Goal: Information Seeking & Learning: Learn about a topic

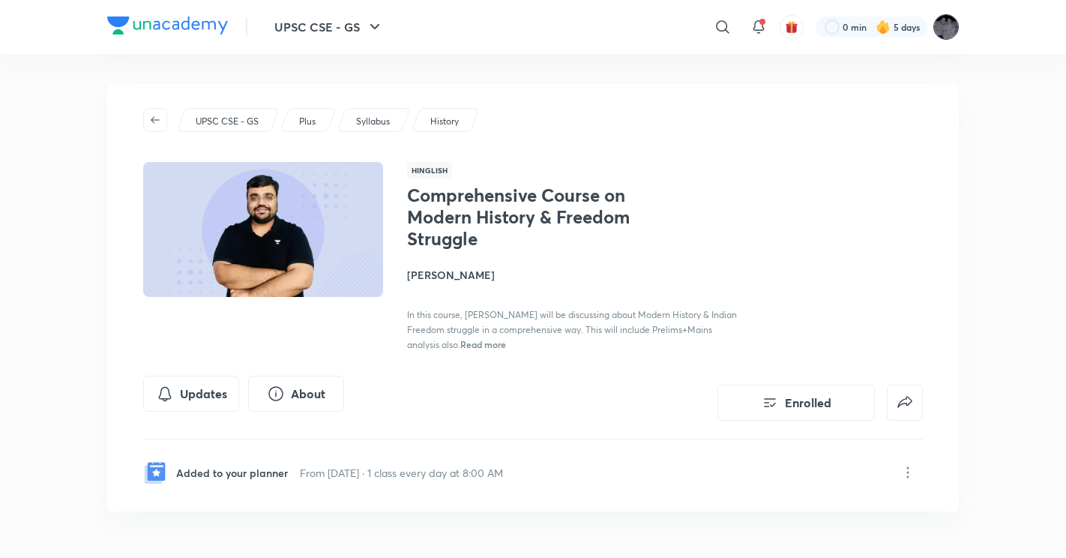
click at [949, 25] on img at bounding box center [946, 26] width 25 height 25
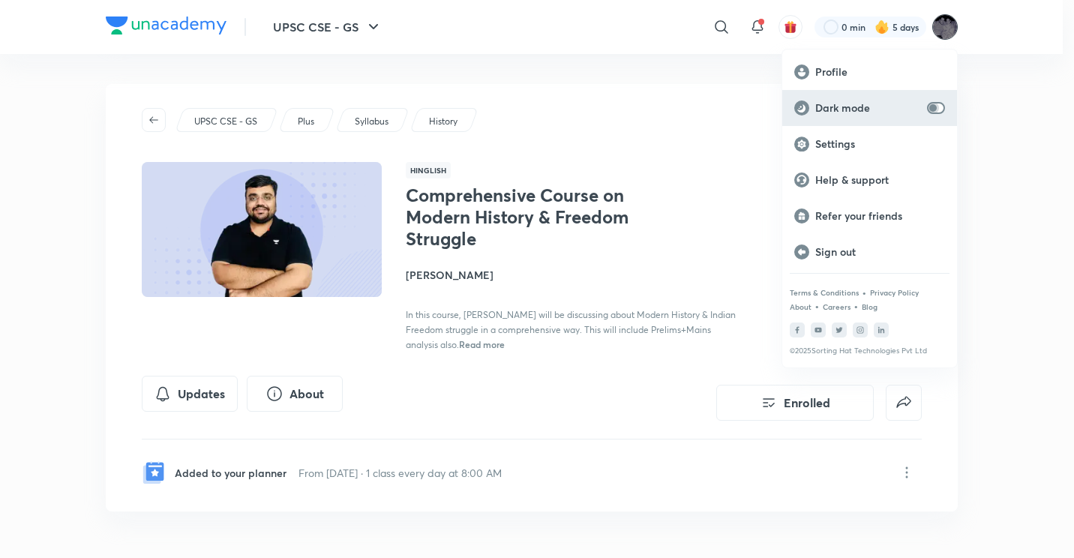
click at [933, 106] on input "checkbox" at bounding box center [933, 108] width 36 height 12
checkbox input "true"
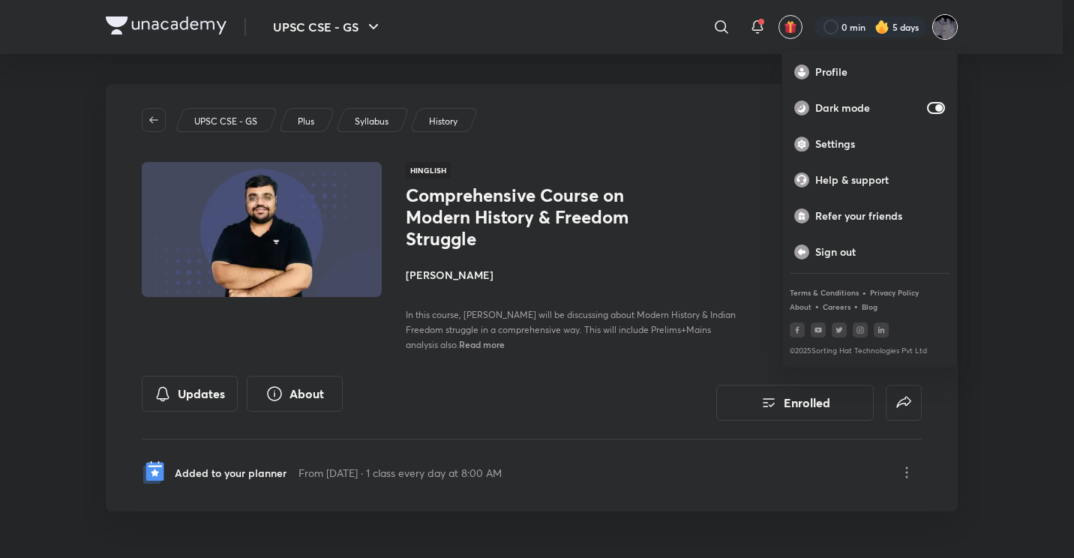
click at [508, 484] on div at bounding box center [537, 279] width 1074 height 558
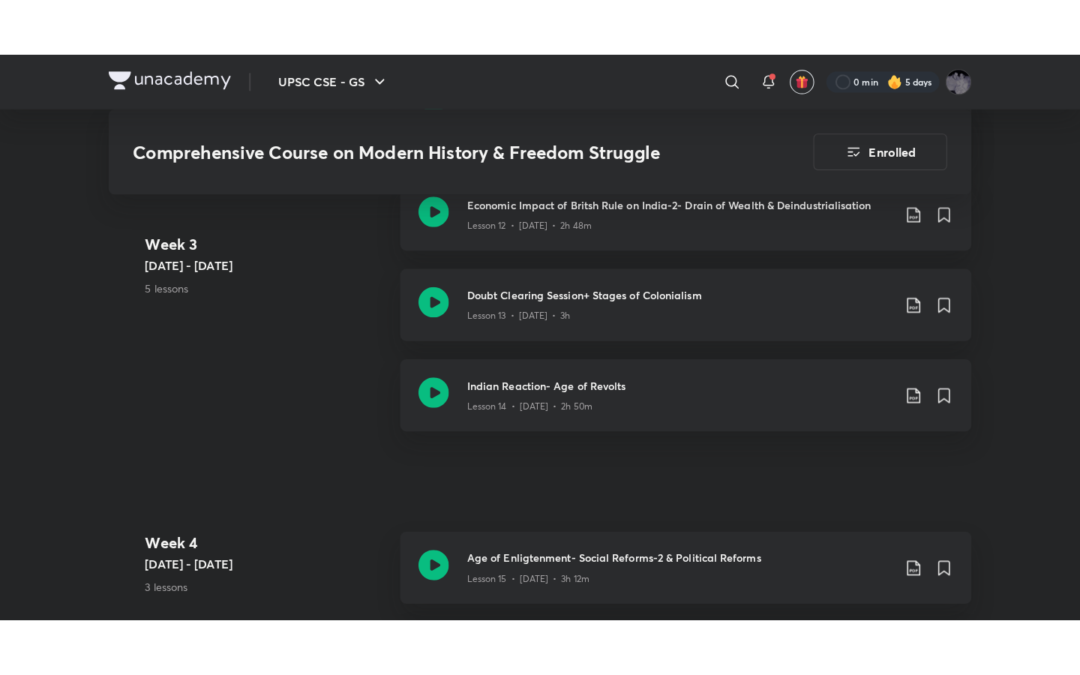
scroll to position [2130, 0]
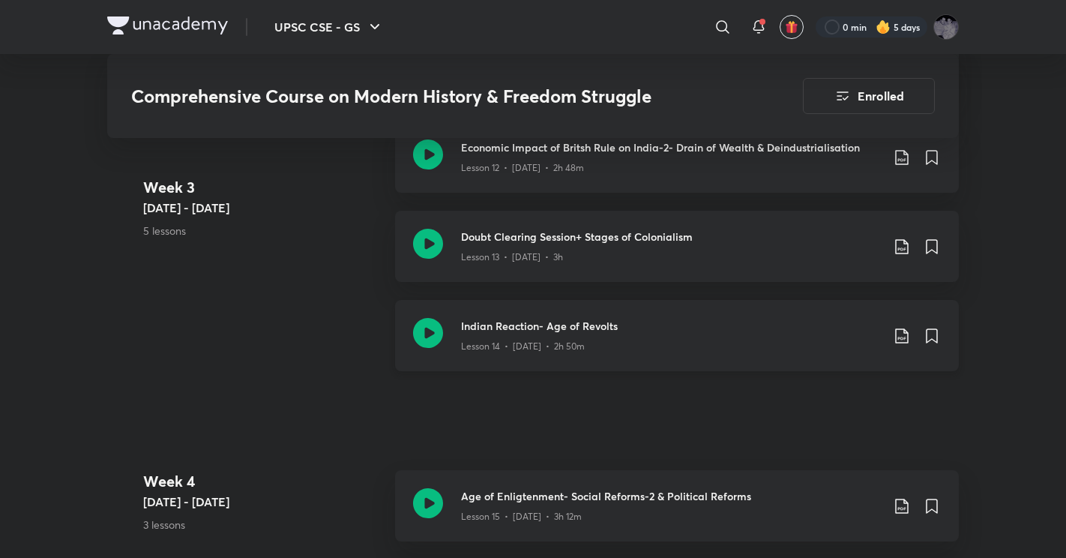
click at [586, 318] on h3 "Indian Reaction- Age of Revolts" at bounding box center [671, 326] width 420 height 16
